Goal: Navigation & Orientation: Find specific page/section

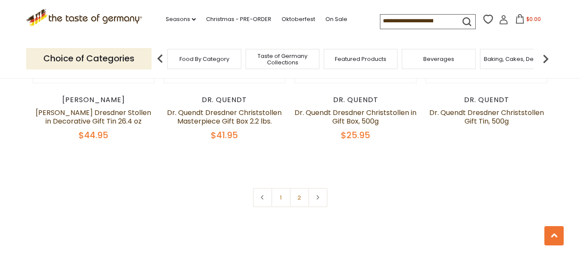
scroll to position [2144, 0]
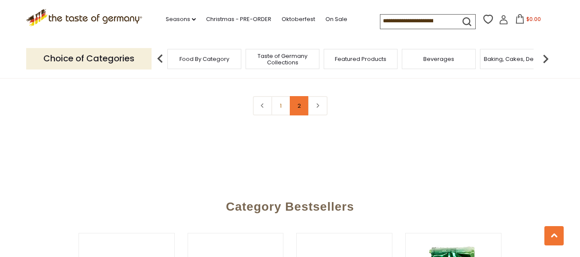
click at [293, 96] on link "2" at bounding box center [299, 105] width 19 height 19
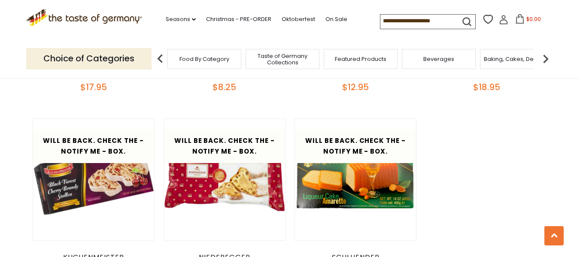
scroll to position [1051, 0]
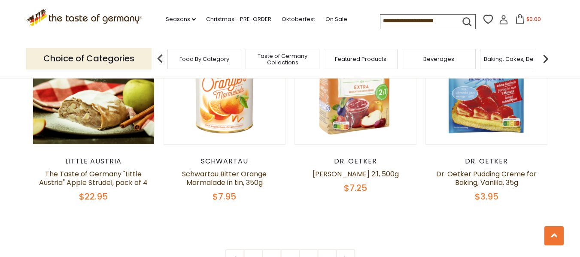
scroll to position [2059, 0]
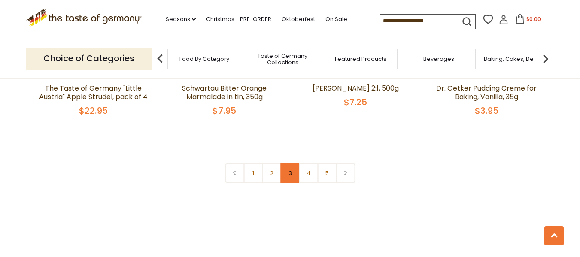
click at [292, 163] on link "3" at bounding box center [289, 172] width 19 height 19
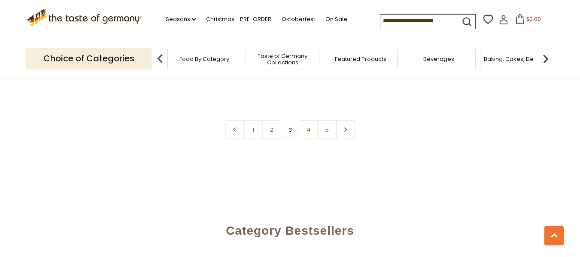
scroll to position [2167, 0]
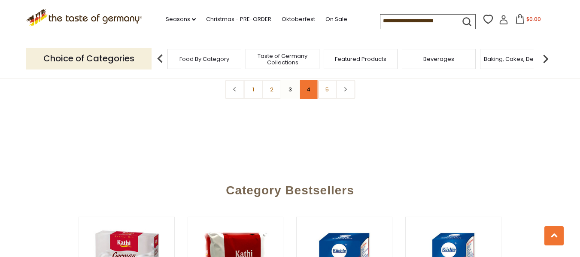
click at [308, 88] on link "4" at bounding box center [308, 89] width 19 height 19
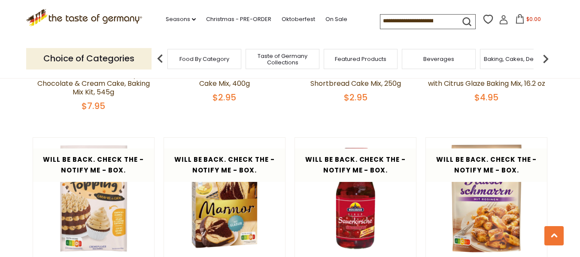
scroll to position [665, 0]
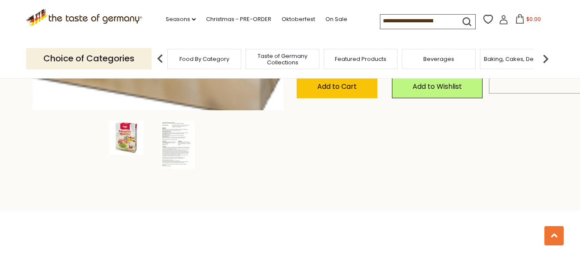
scroll to position [300, 0]
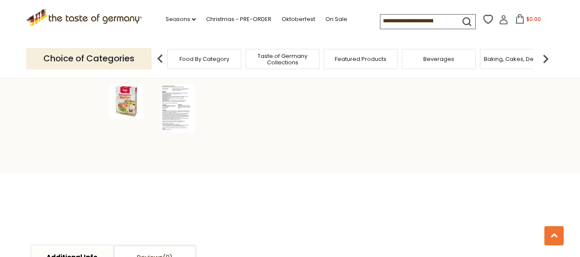
click at [167, 110] on img at bounding box center [177, 108] width 34 height 48
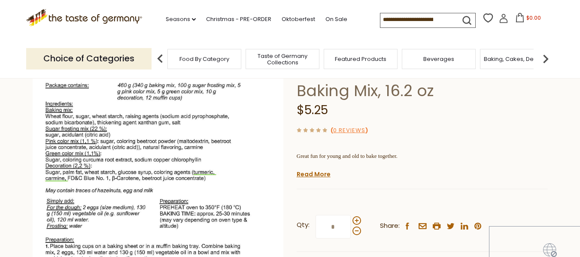
scroll to position [0, 0]
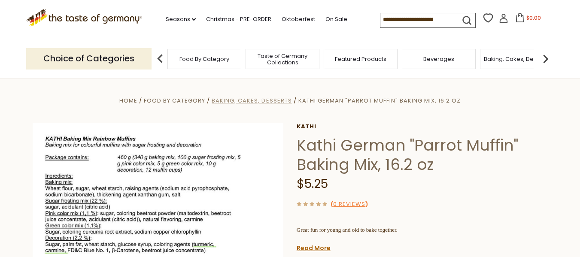
click at [246, 100] on span "Baking, Cakes, Desserts" at bounding box center [252, 101] width 80 height 8
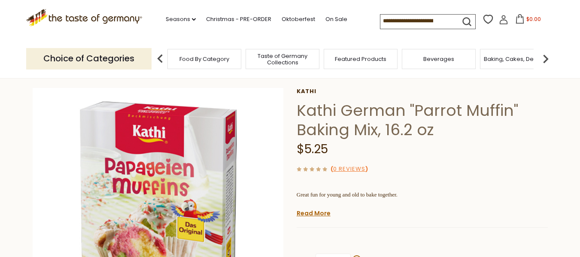
scroll to position [86, 0]
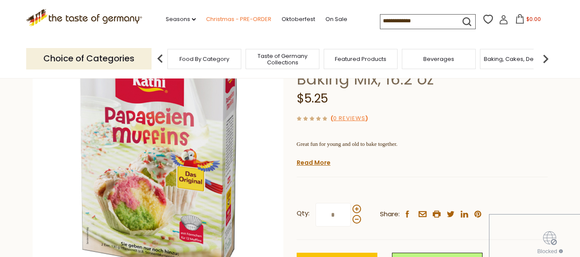
click at [242, 16] on link "Christmas - PRE-ORDER" at bounding box center [238, 19] width 65 height 9
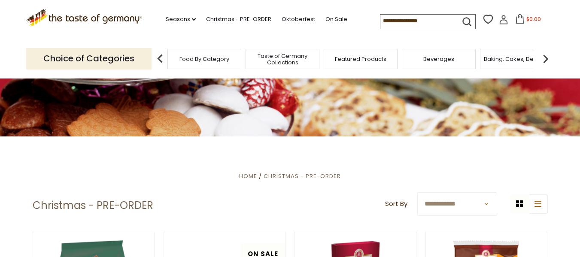
scroll to position [129, 0]
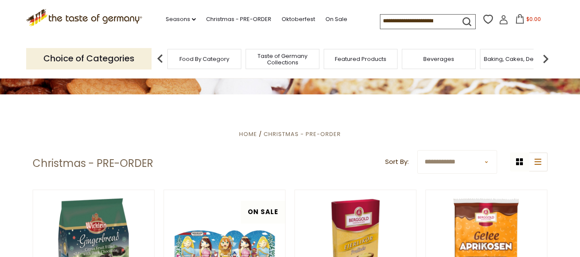
click at [440, 164] on select "**********" at bounding box center [457, 162] width 80 height 24
select select "******"
click at [417, 150] on select "**********" at bounding box center [457, 162] width 80 height 24
drag, startPoint x: 437, startPoint y: 150, endPoint x: 427, endPoint y: 60, distance: 90.2
click at [427, 60] on span "Beverages" at bounding box center [438, 59] width 31 height 6
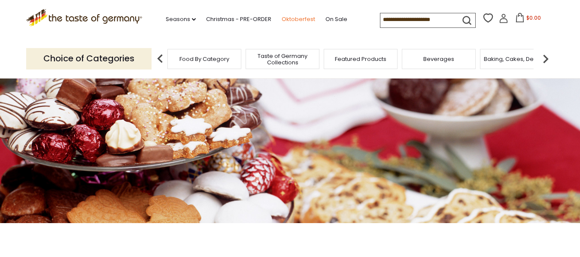
click at [305, 20] on link "Oktoberfest" at bounding box center [297, 19] width 33 height 9
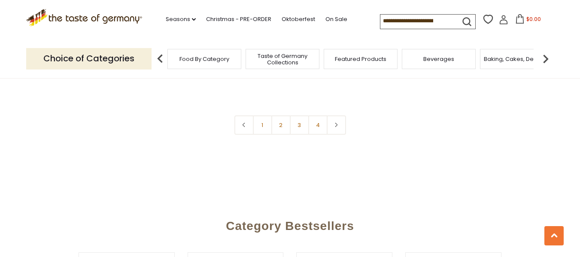
scroll to position [2102, 0]
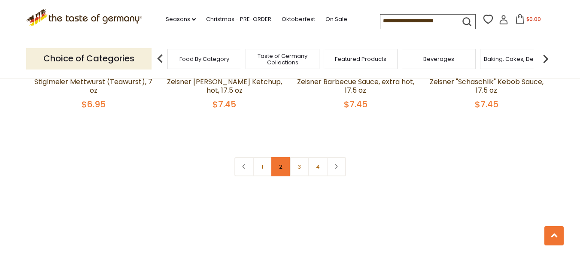
click at [276, 157] on link "2" at bounding box center [280, 166] width 19 height 19
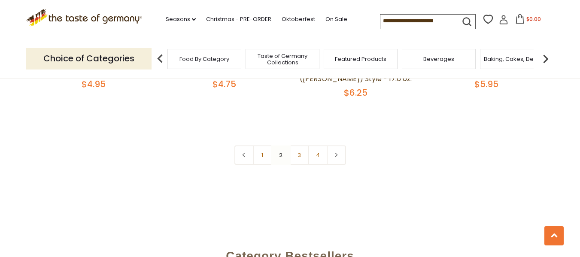
scroll to position [2167, 0]
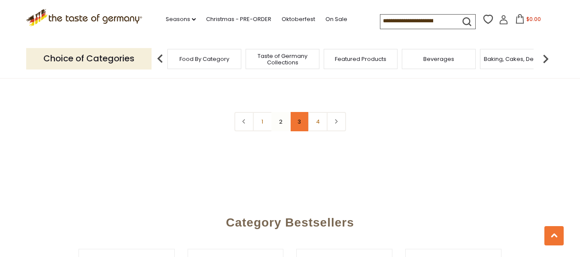
click at [294, 112] on link "3" at bounding box center [299, 121] width 19 height 19
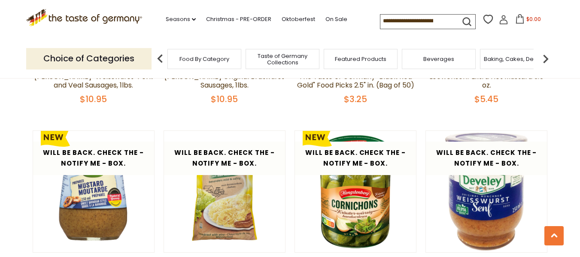
scroll to position [1652, 0]
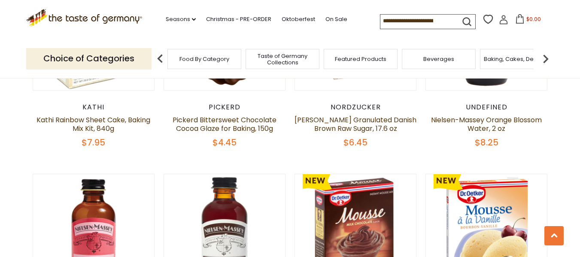
scroll to position [558, 0]
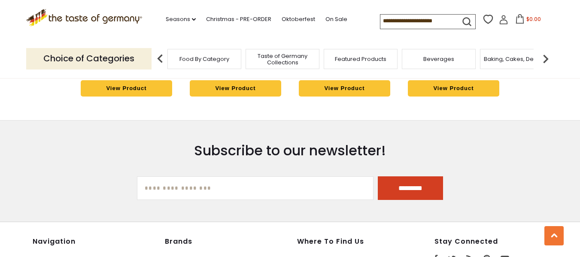
scroll to position [2145, 0]
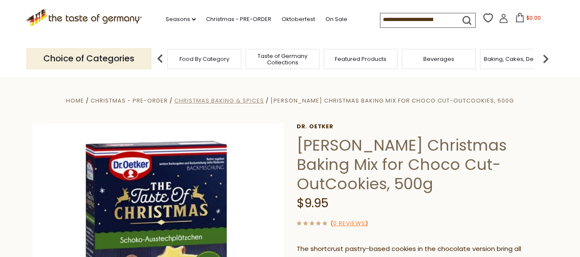
click at [263, 103] on span "Christmas Baking & Spices" at bounding box center [218, 101] width 89 height 8
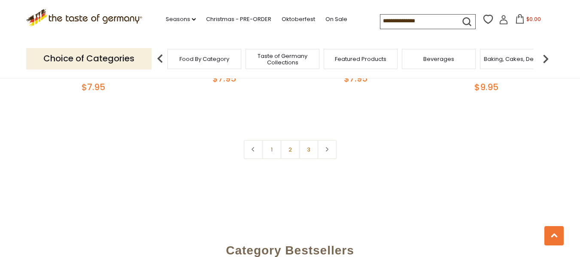
scroll to position [2102, 0]
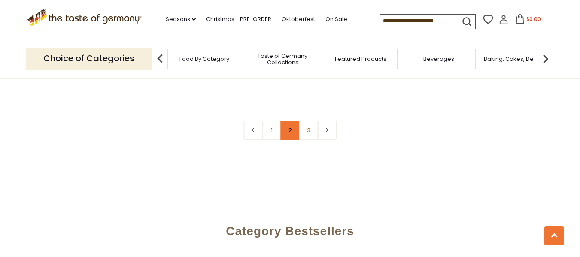
click at [289, 121] on link "2" at bounding box center [289, 130] width 19 height 19
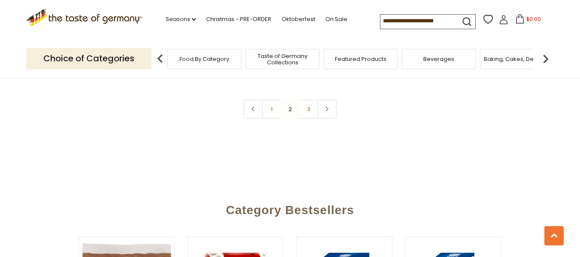
scroll to position [2124, 0]
